Goal: Task Accomplishment & Management: Complete application form

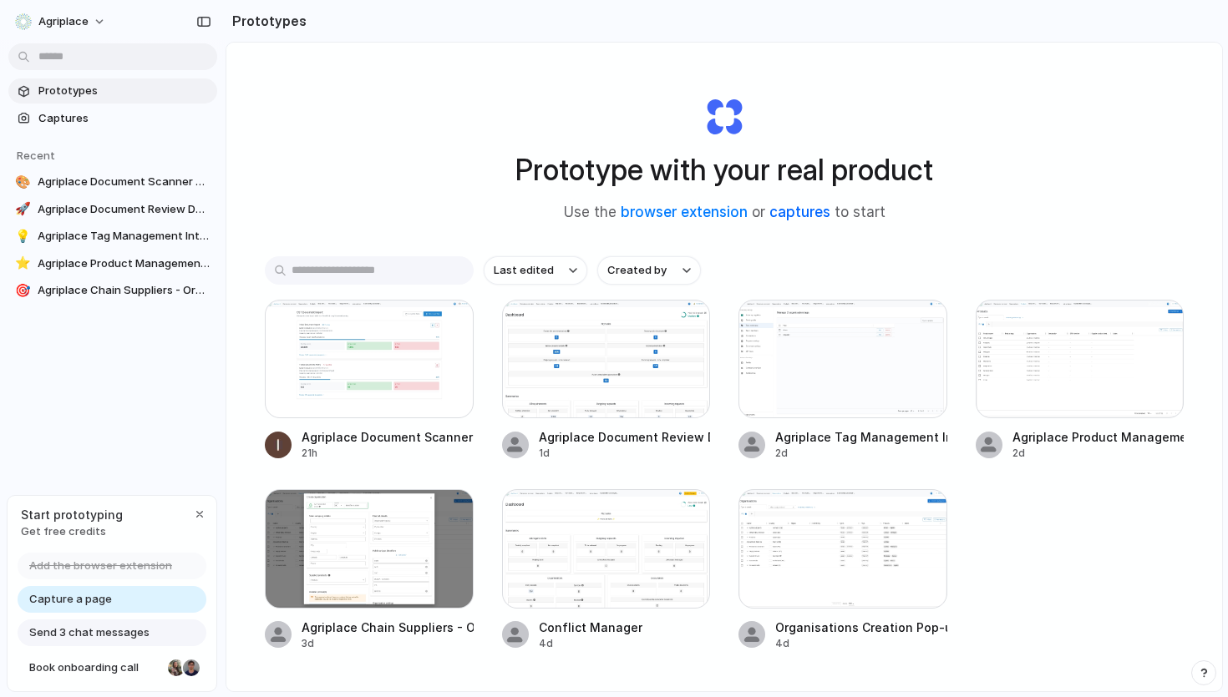
click at [808, 217] on link "captures" at bounding box center [799, 212] width 61 height 17
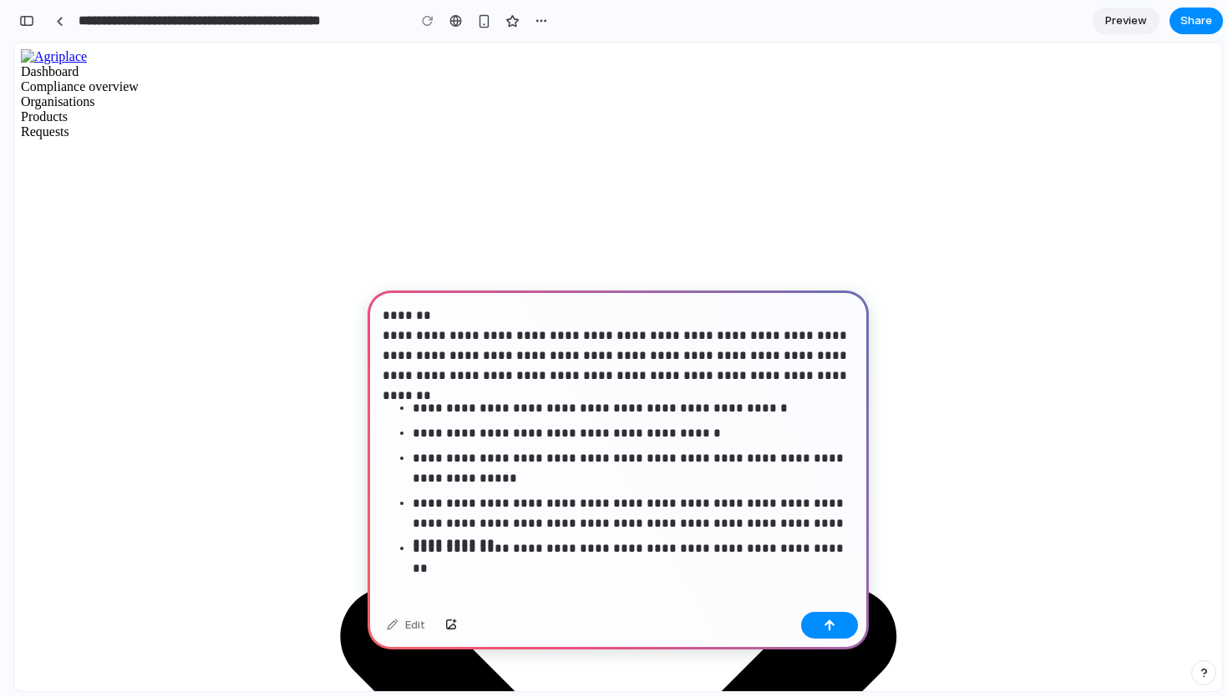
click at [392, 333] on p "**********" at bounding box center [618, 346] width 471 height 80
drag, startPoint x: 392, startPoint y: 333, endPoint x: 381, endPoint y: 307, distance: 28.8
click at [381, 307] on div "**********" at bounding box center [618, 448] width 501 height 315
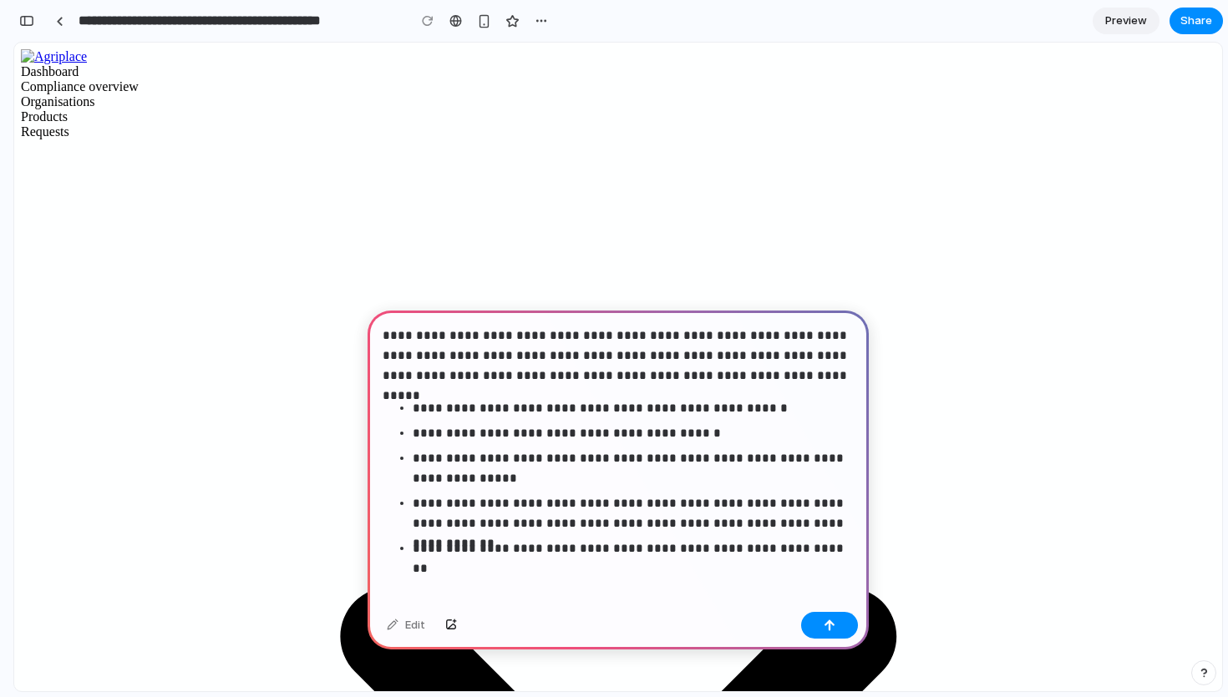
click at [794, 547] on p "**********" at bounding box center [633, 549] width 441 height 20
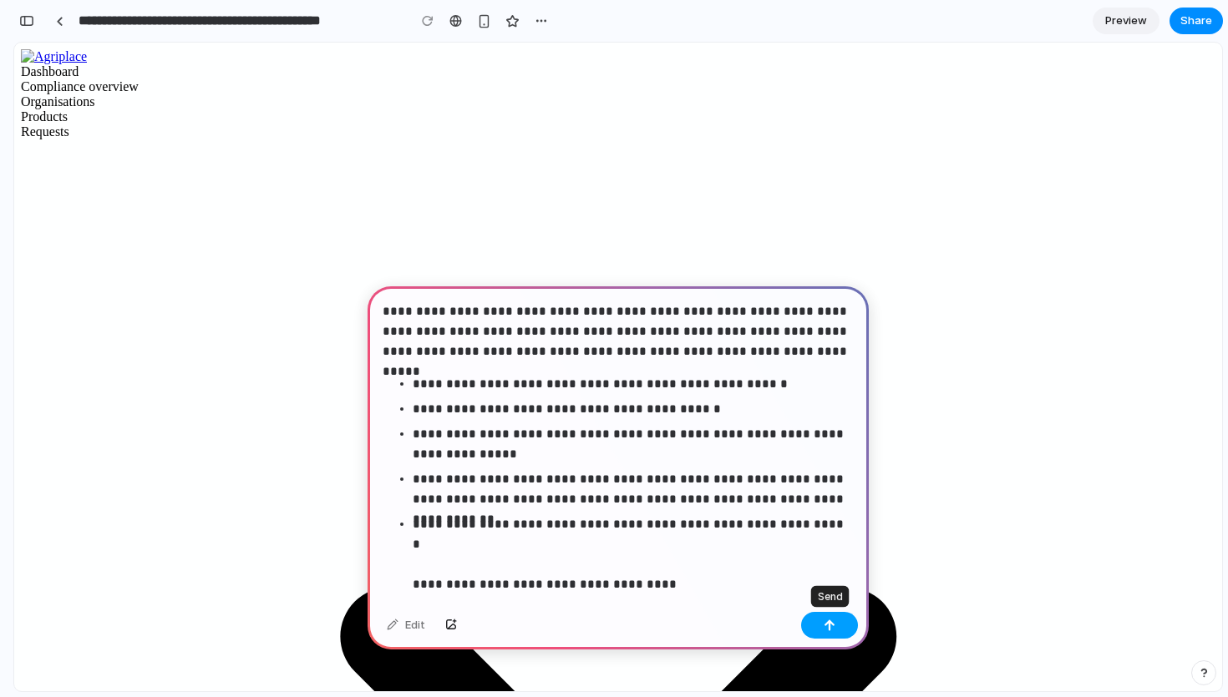
click at [829, 631] on button "button" at bounding box center [829, 625] width 57 height 27
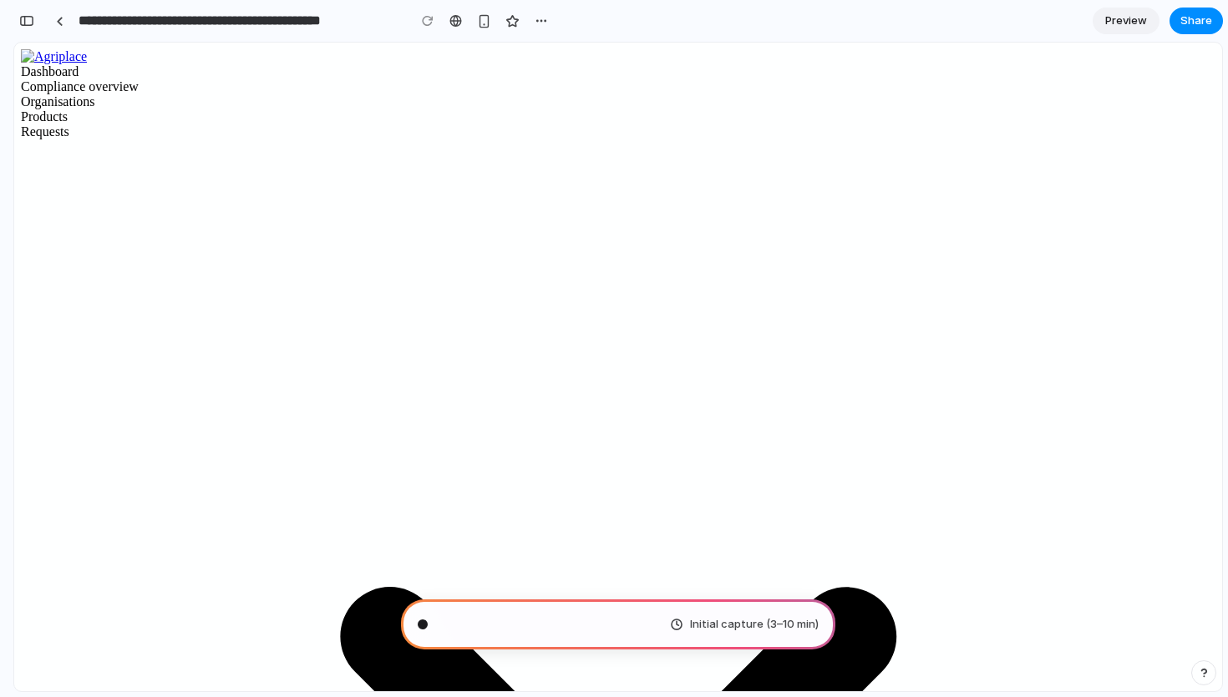
scroll to position [272, 0]
type input "**********"
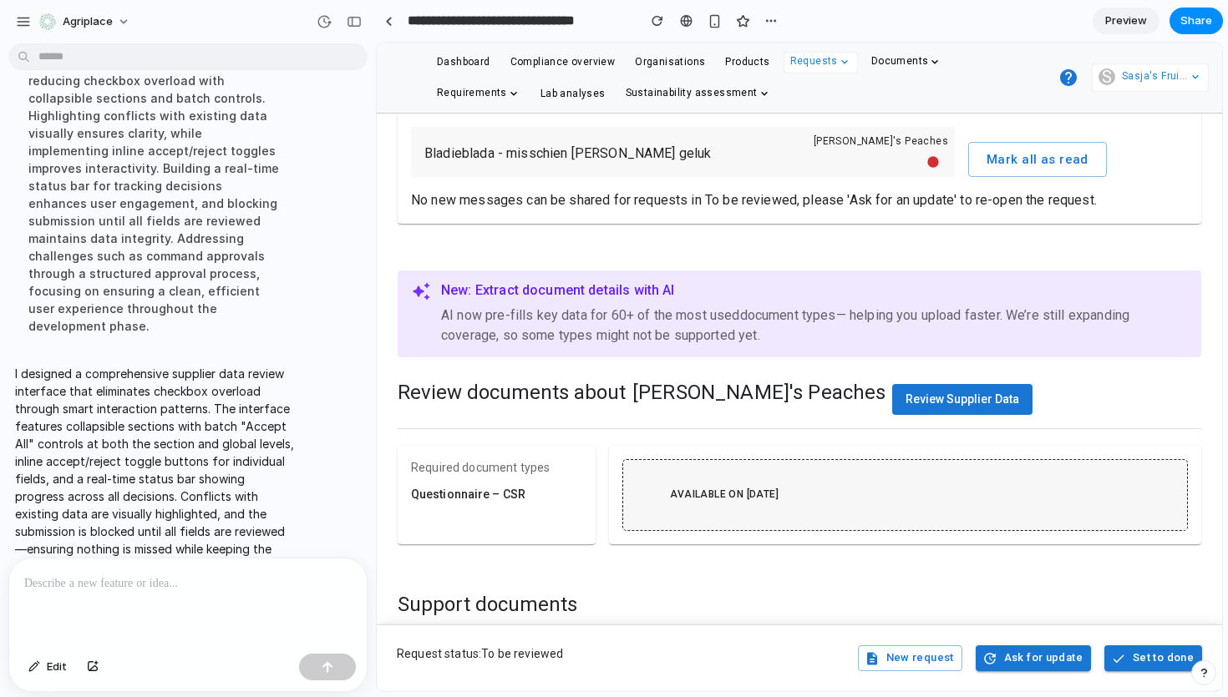
scroll to position [393, 0]
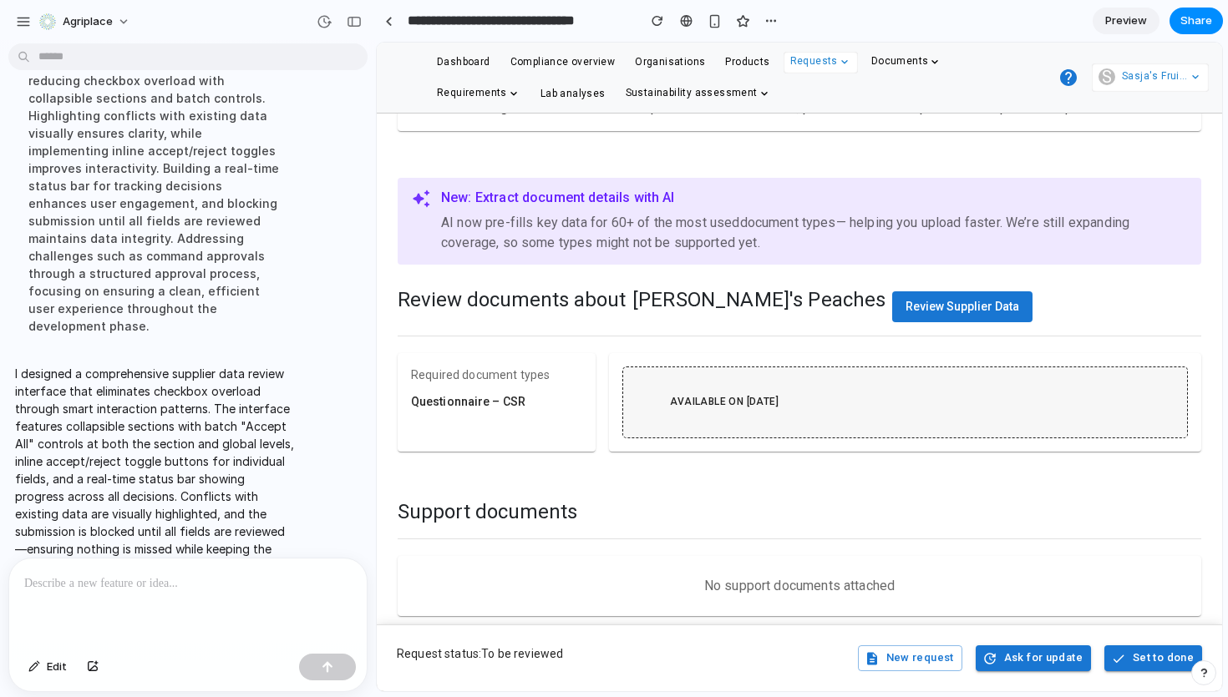
click at [905, 302] on span "Review Supplier Data" at bounding box center [962, 306] width 114 height 13
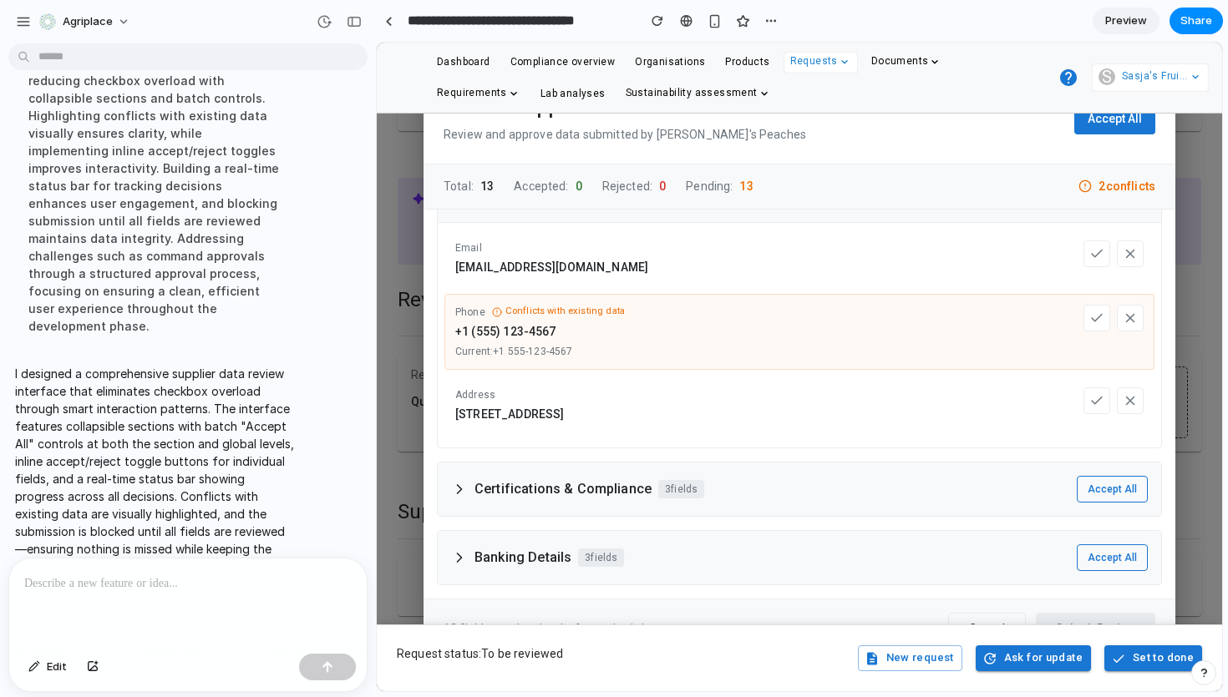
scroll to position [427, 0]
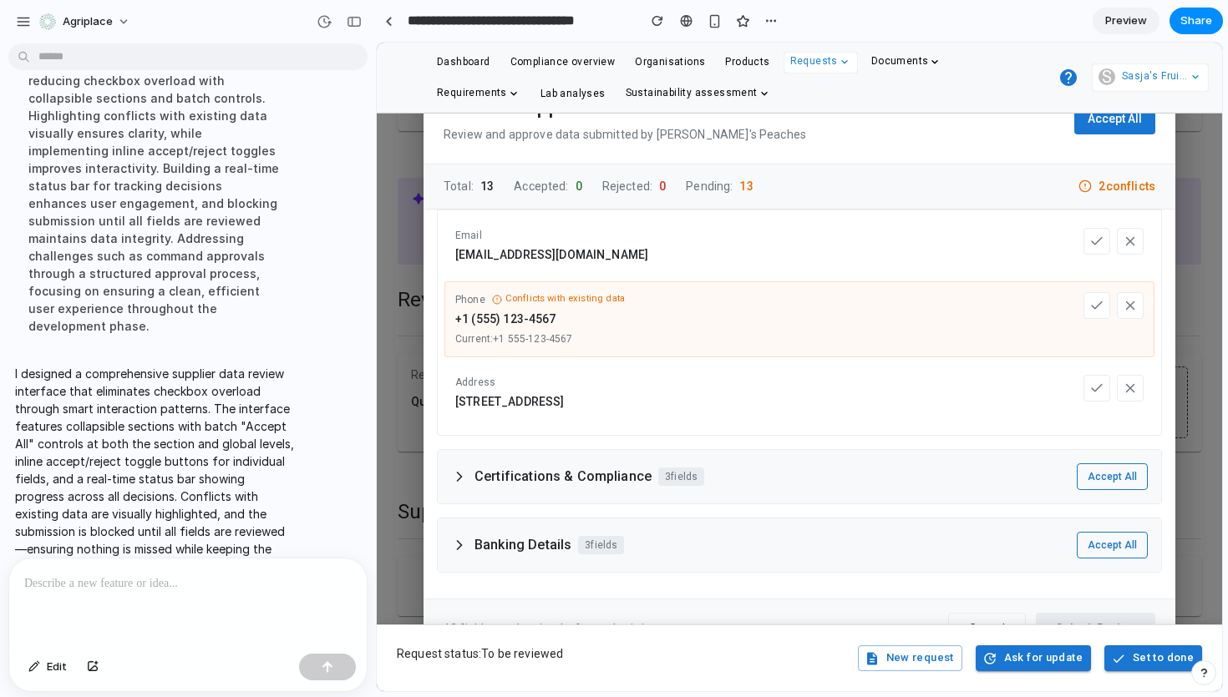
click at [829, 479] on div "Certifications & Compliance 3 fields Accept All" at bounding box center [799, 476] width 723 height 53
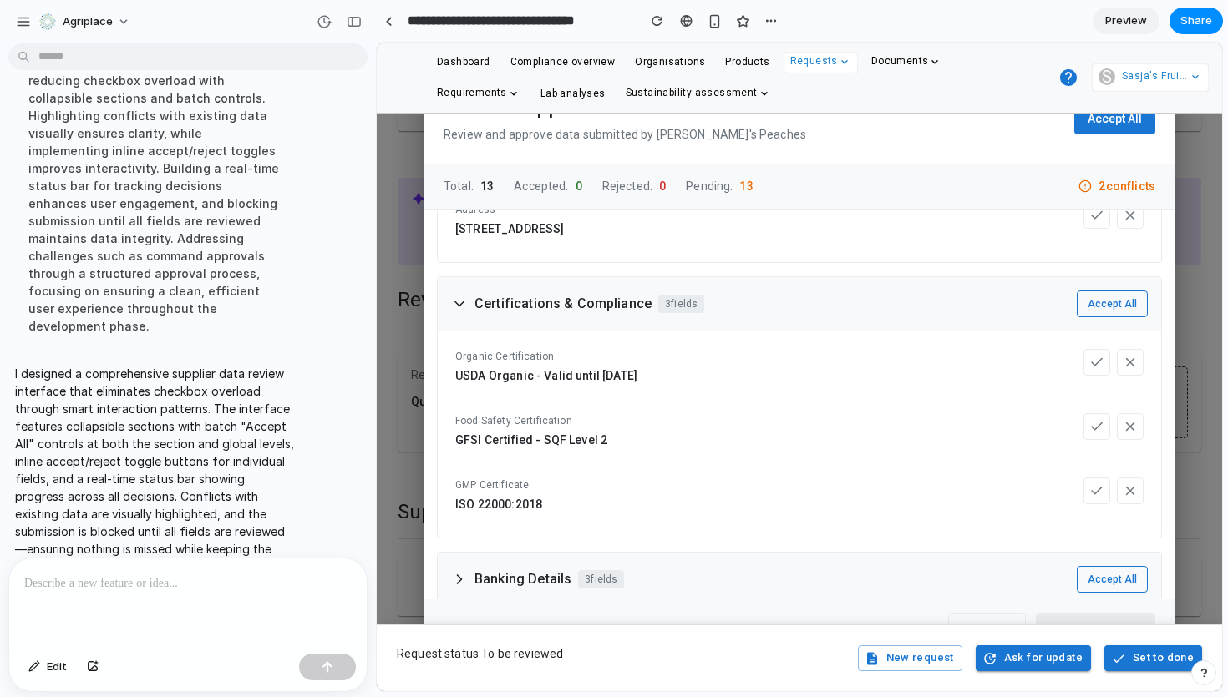
scroll to position [634, 0]
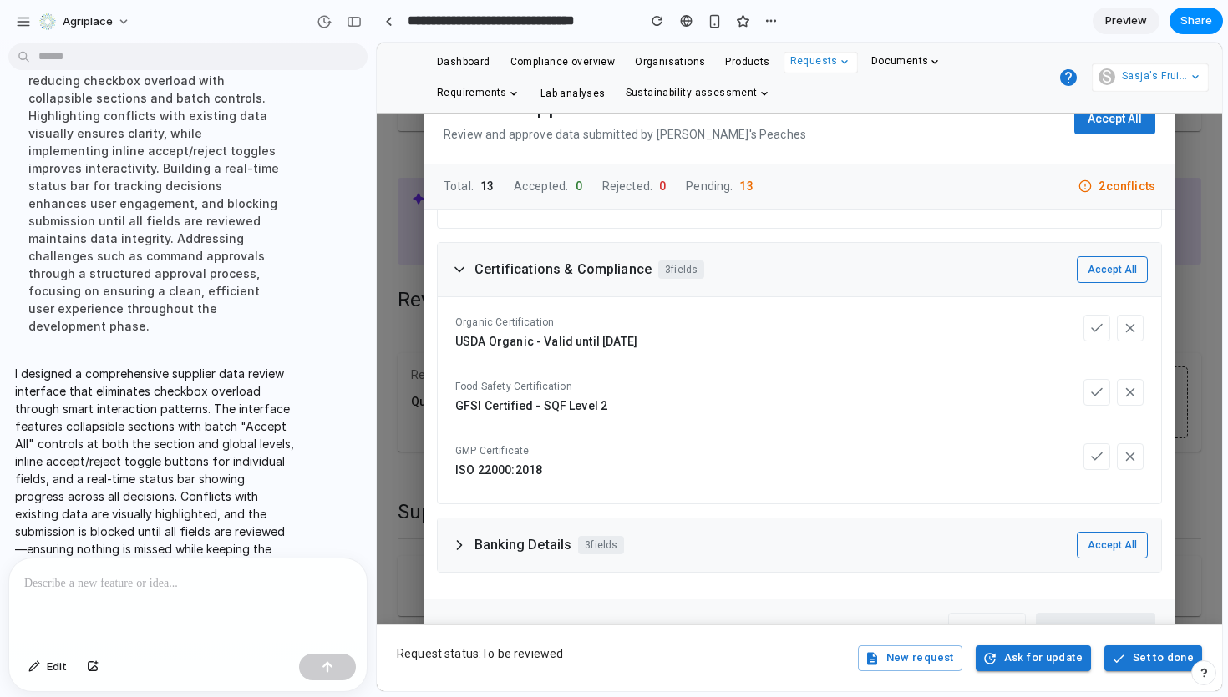
click at [824, 524] on div "Banking Details 3 fields Accept All" at bounding box center [799, 545] width 723 height 53
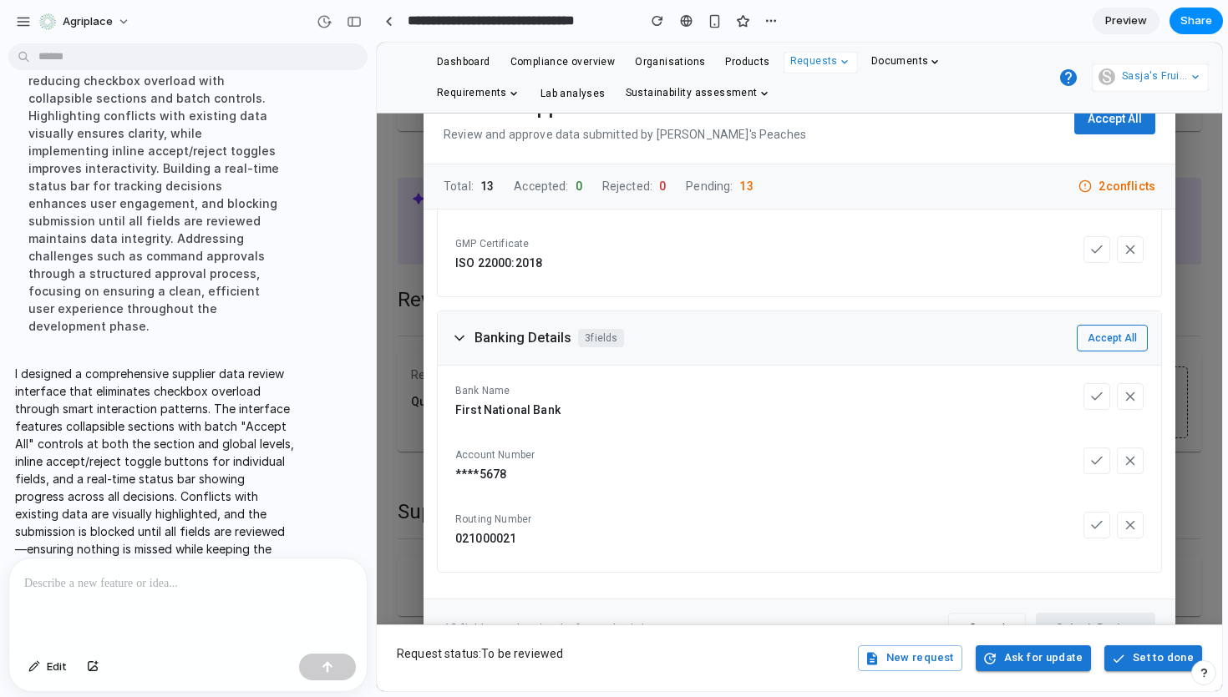
scroll to position [0, 0]
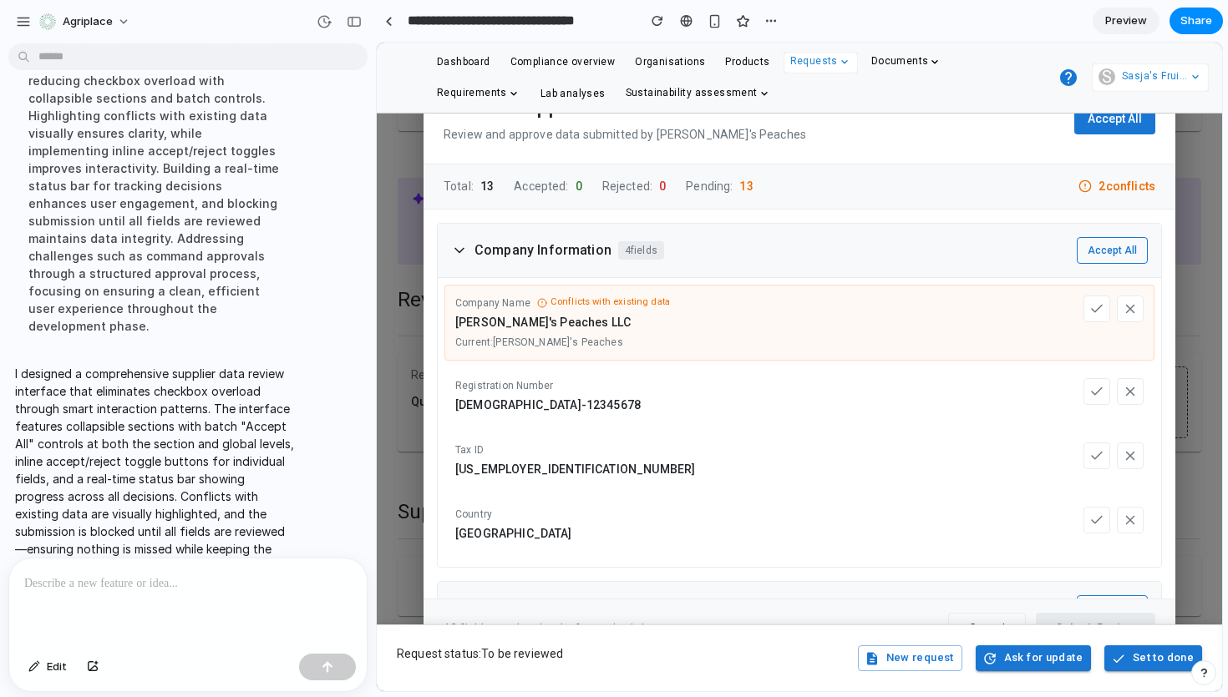
click at [1116, 21] on span "Preview" at bounding box center [1126, 21] width 42 height 17
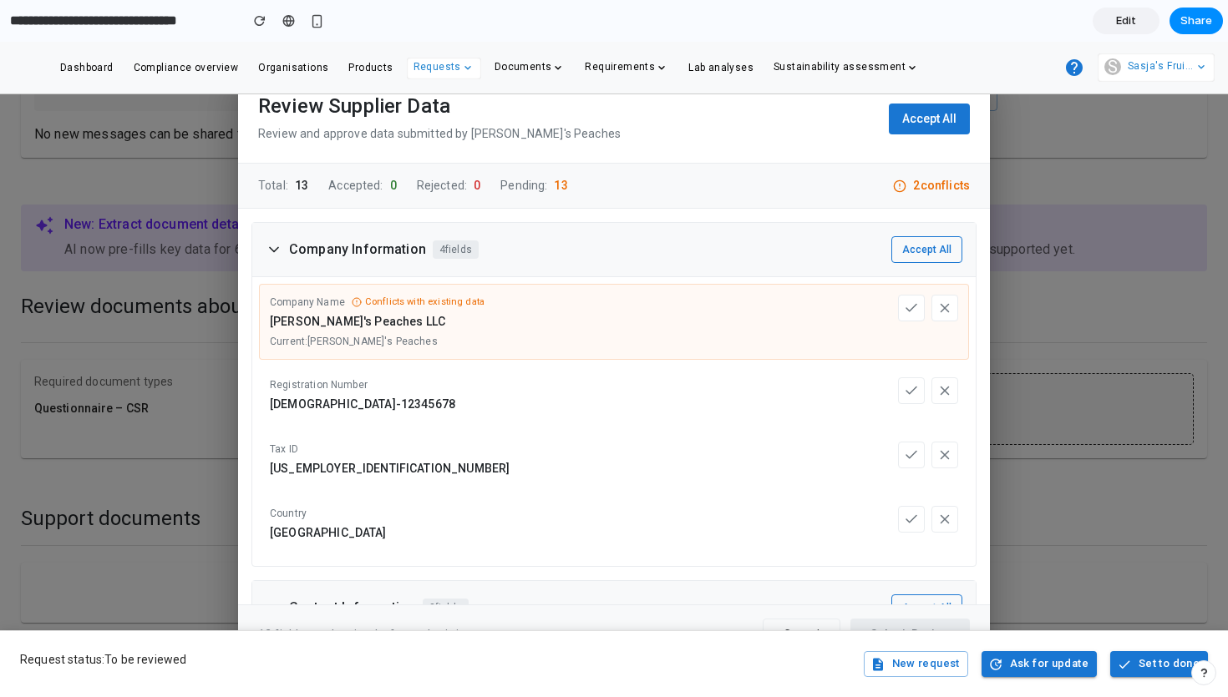
click at [631, 237] on div "Company Information 4 fields Accept All" at bounding box center [613, 250] width 723 height 54
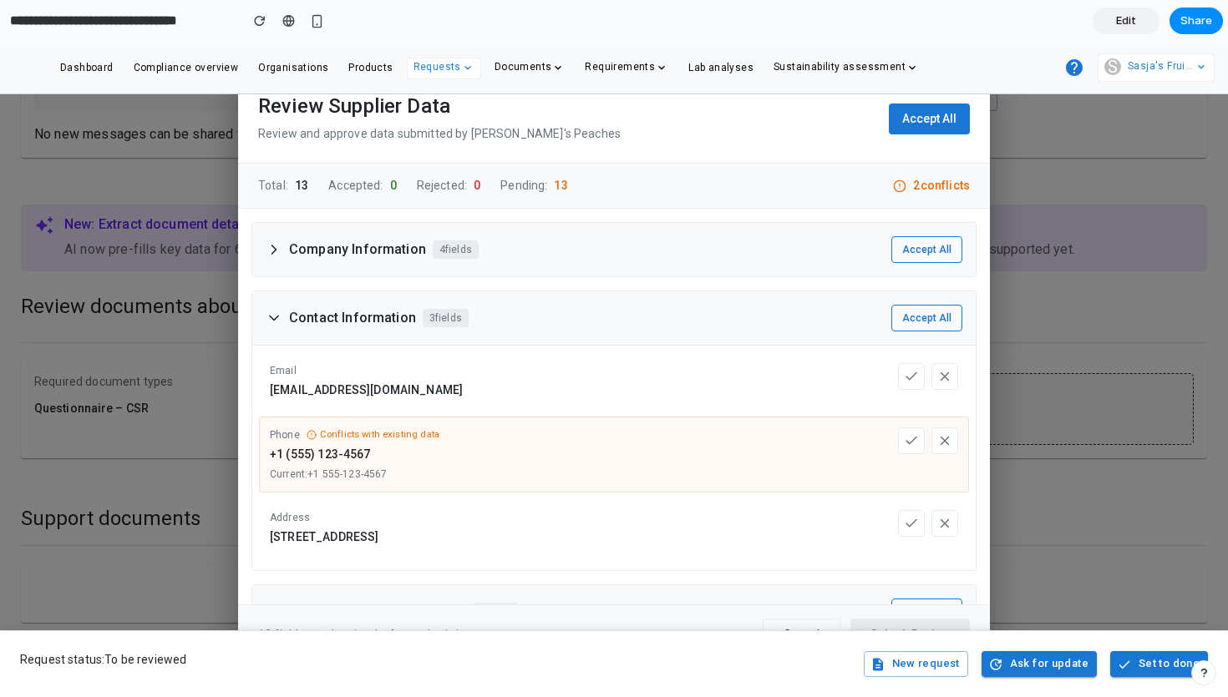
click at [623, 250] on div "Company Information 4 fields Accept All" at bounding box center [613, 249] width 723 height 53
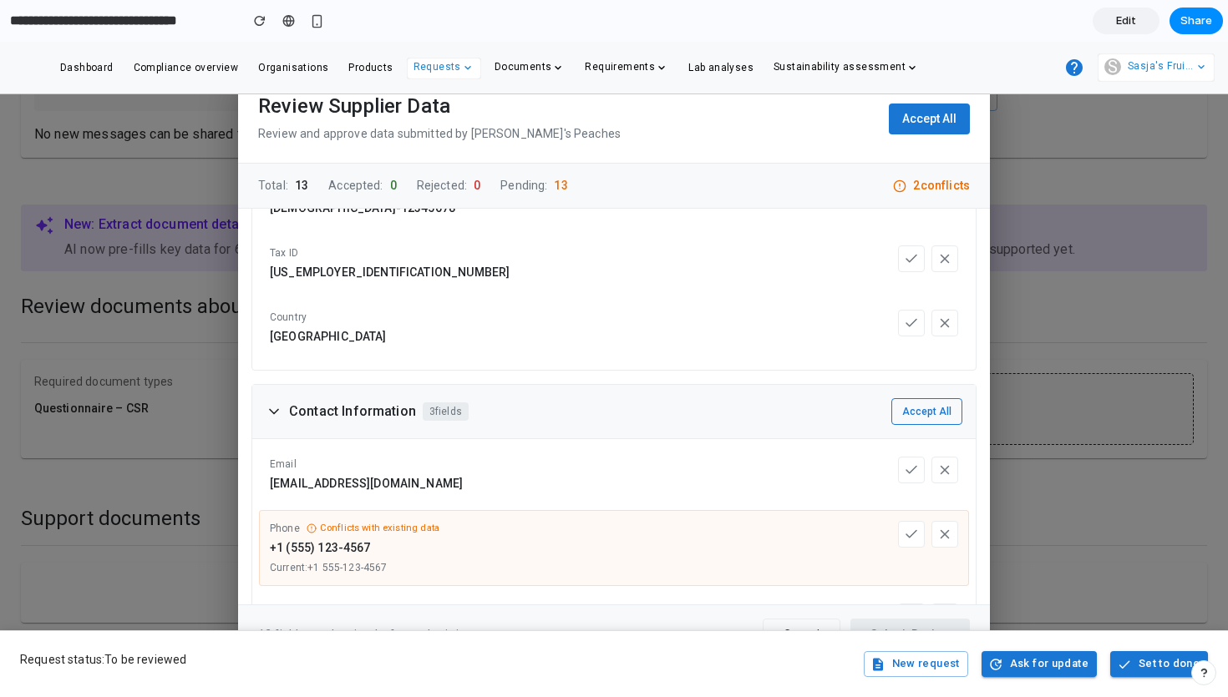
scroll to position [198, 0]
click at [627, 403] on div "Contact Information 3 fields Accept All" at bounding box center [613, 410] width 723 height 54
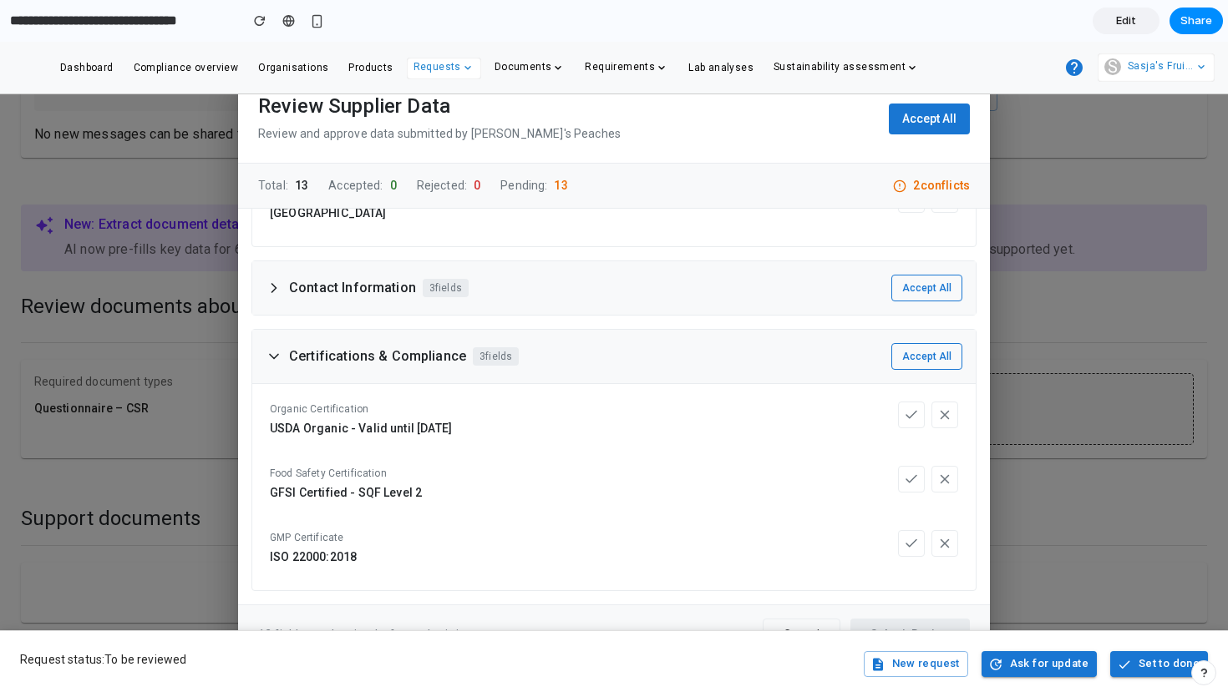
scroll to position [334, 0]
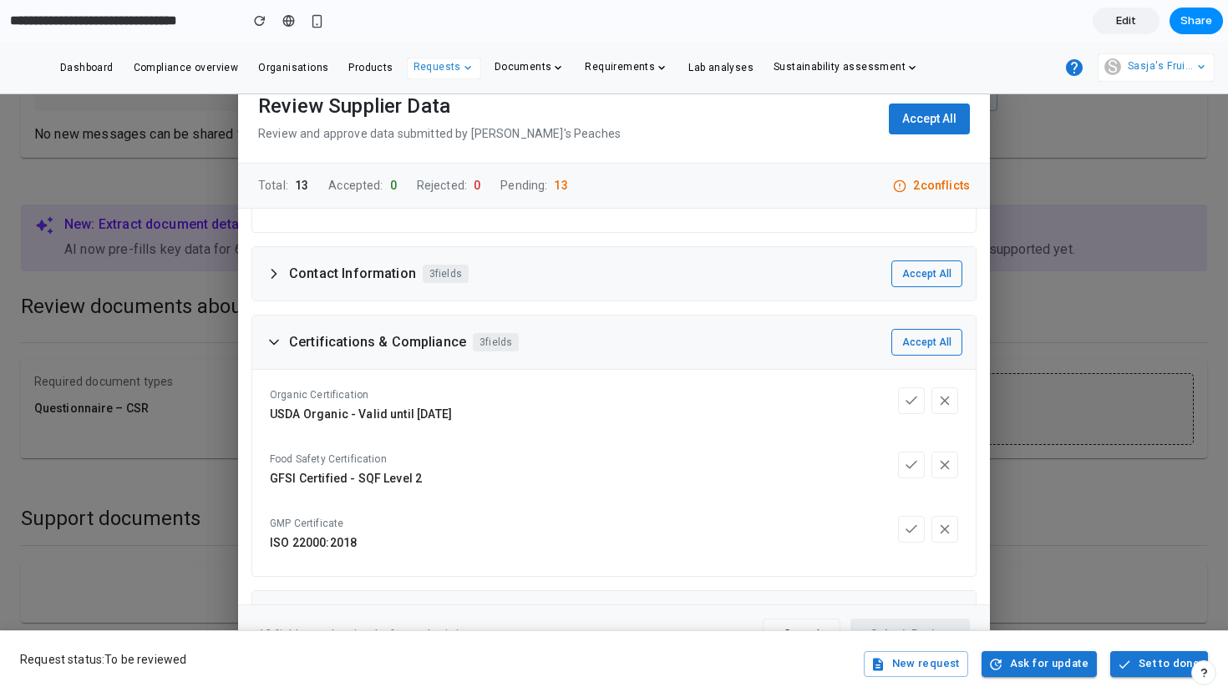
click at [616, 286] on div "Contact Information 3 fields Accept All" at bounding box center [613, 273] width 723 height 53
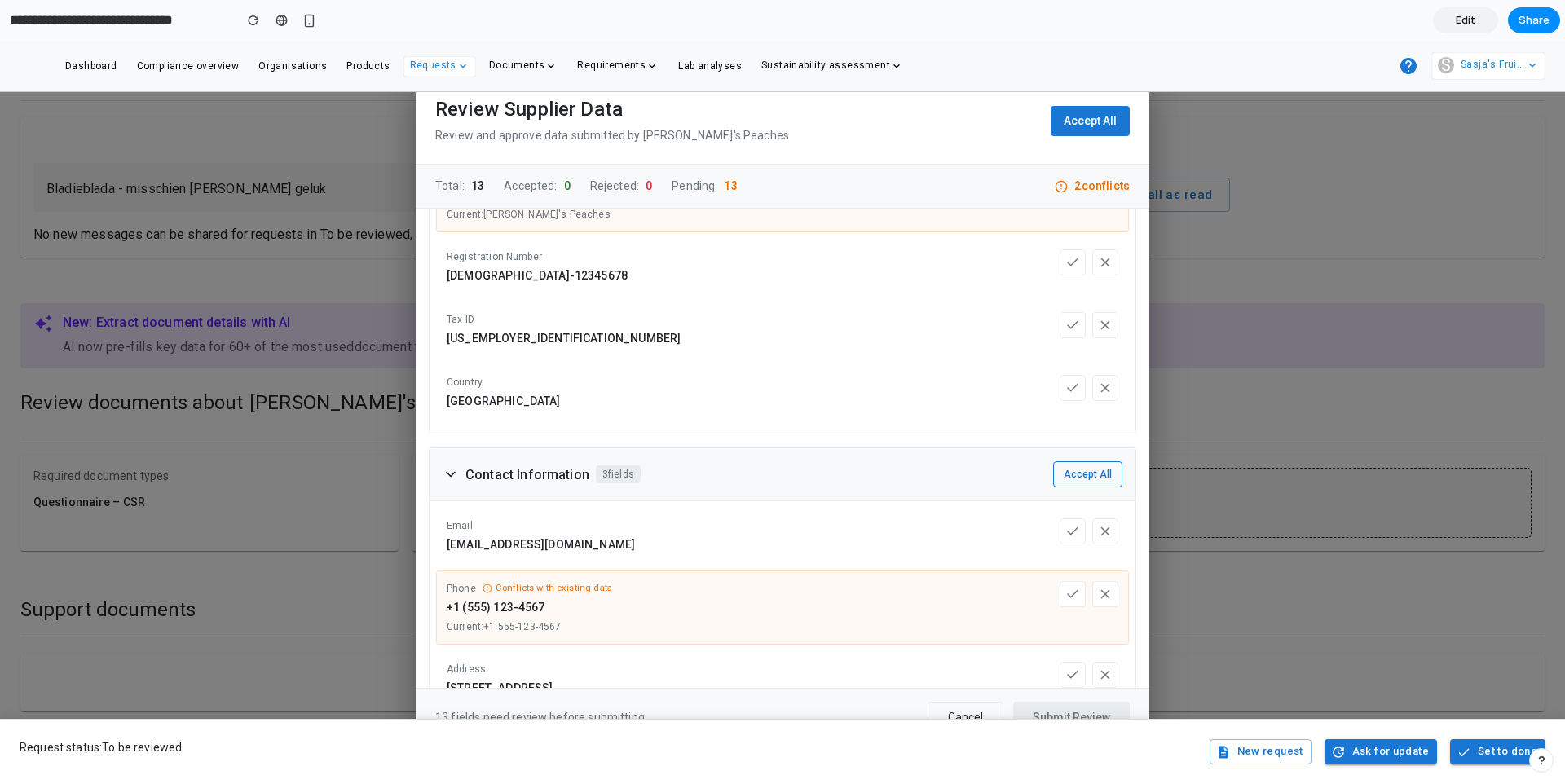
scroll to position [0, 0]
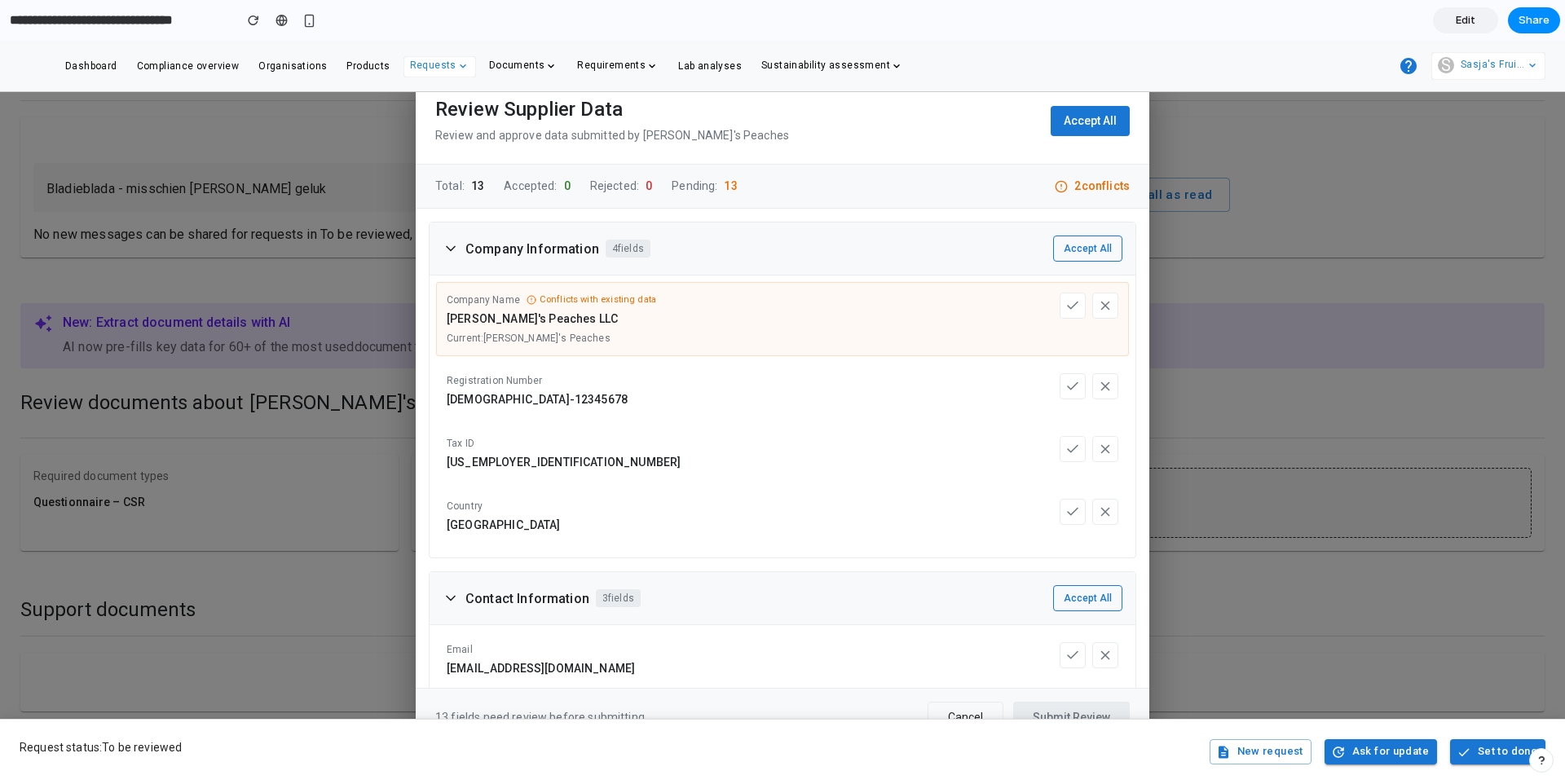
click at [1080, 131] on button "Accept All" at bounding box center [1090, 121] width 79 height 30
